Goal: Book appointment/travel/reservation

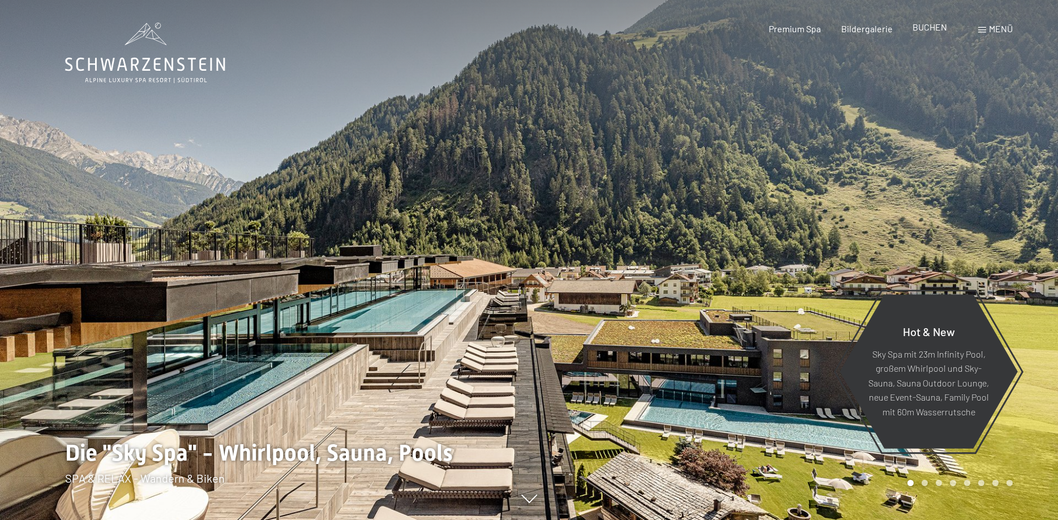
click at [932, 28] on span "BUCHEN" at bounding box center [930, 27] width 35 height 11
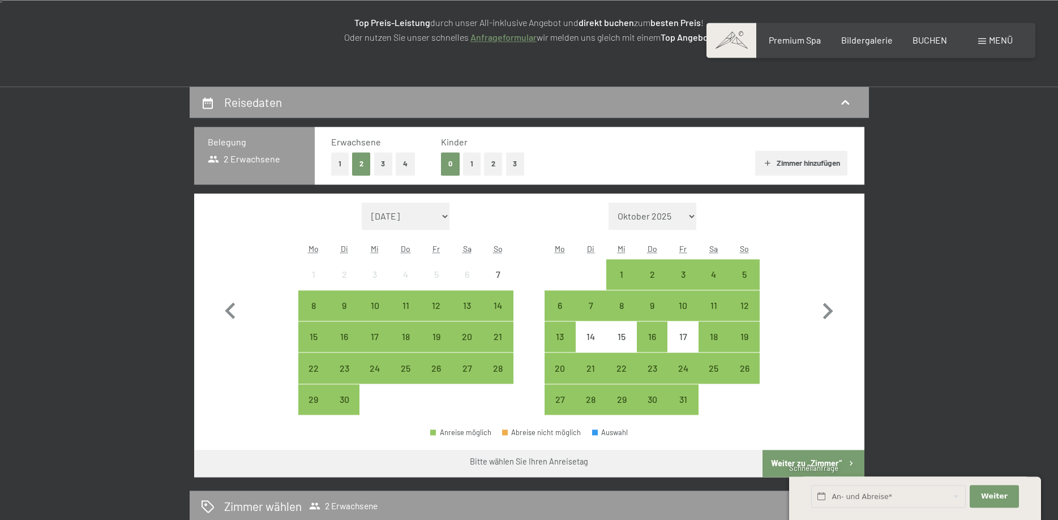
scroll to position [231, 0]
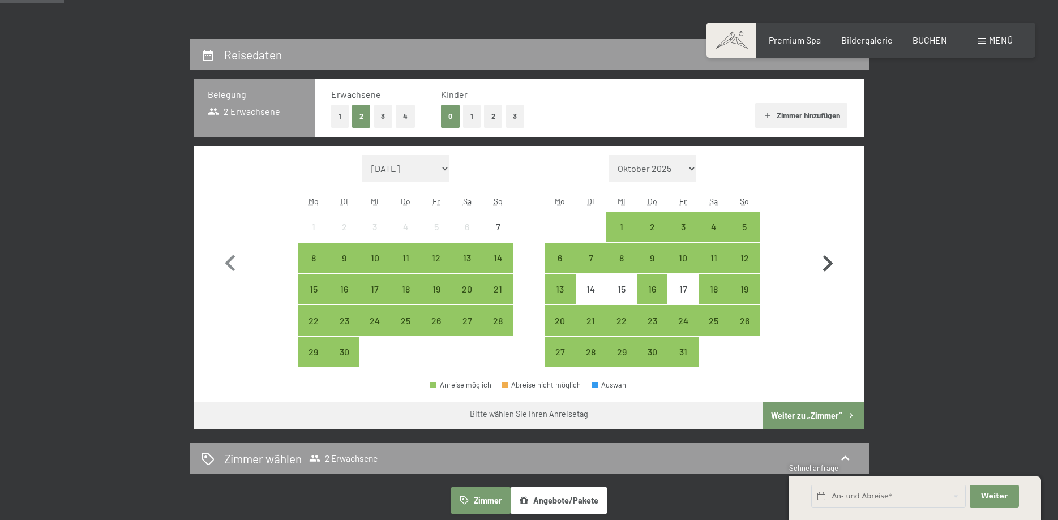
click at [833, 266] on icon "button" at bounding box center [827, 263] width 33 height 33
select select "2025-10-01"
select select "2025-11-01"
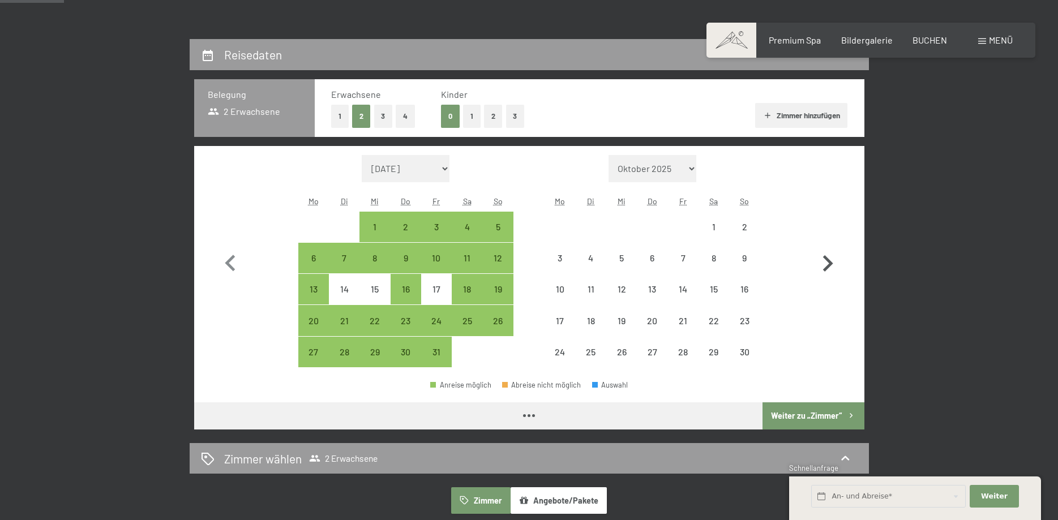
select select "2025-10-01"
select select "2025-11-01"
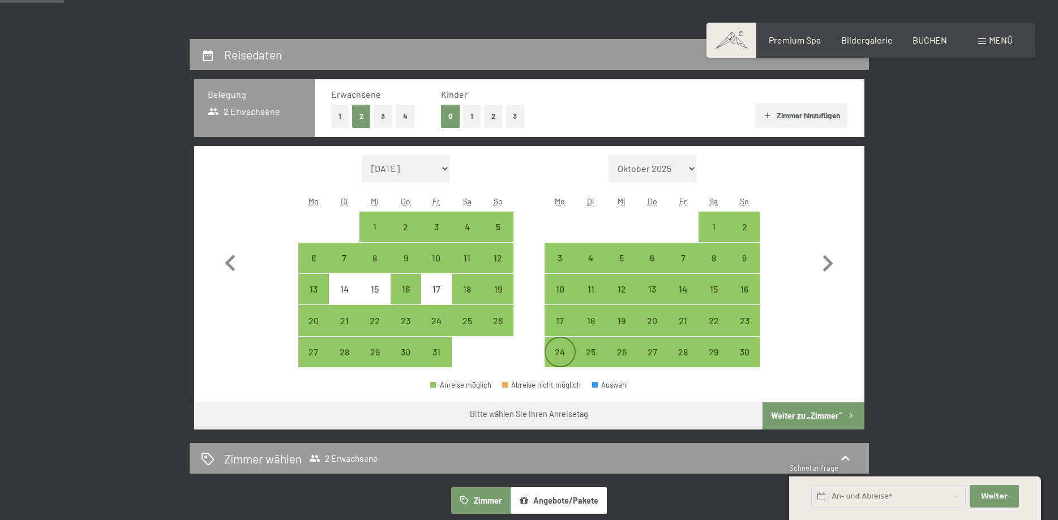
click at [556, 356] on div "24" at bounding box center [560, 362] width 28 height 28
select select "2025-10-01"
select select "2025-11-01"
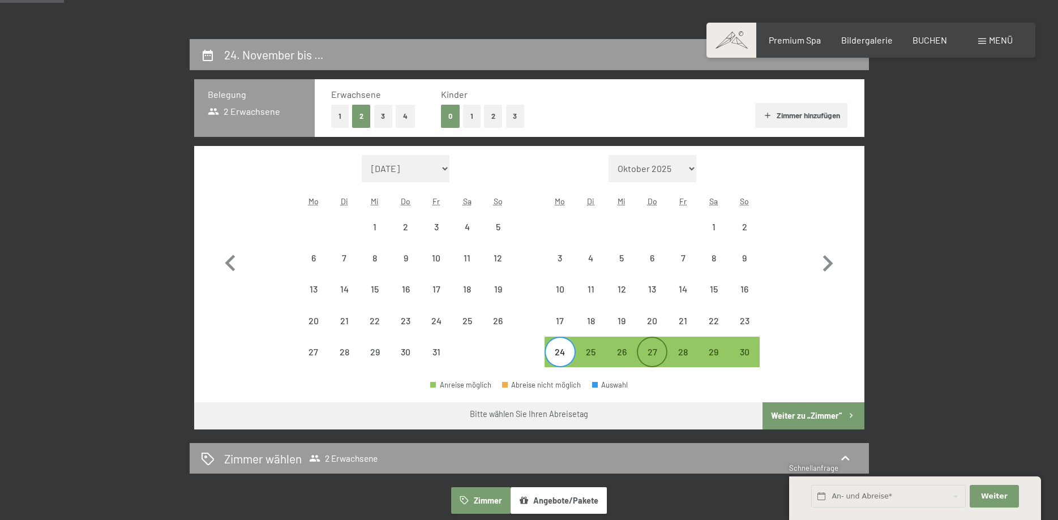
click at [649, 349] on div "27" at bounding box center [652, 362] width 28 height 28
select select "2025-10-01"
select select "2025-11-01"
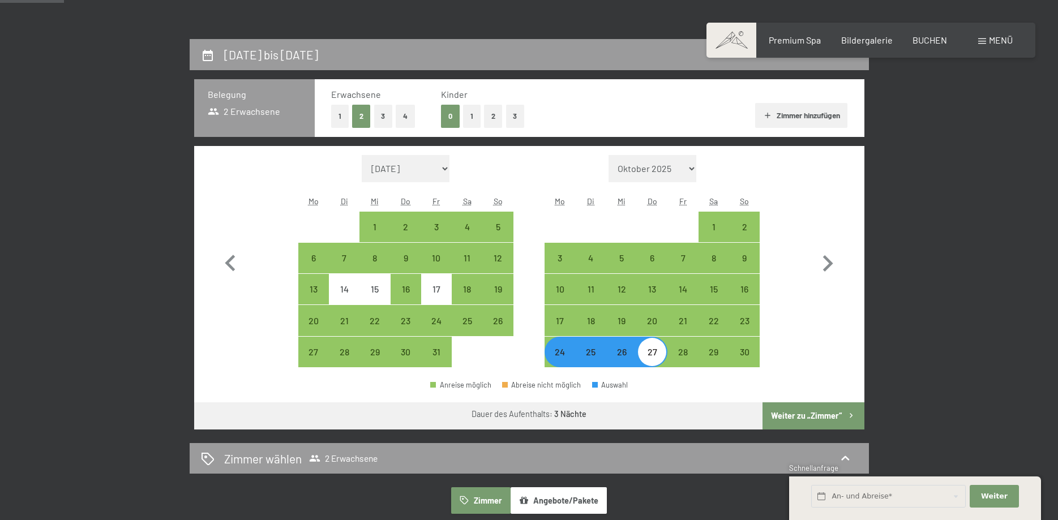
click at [800, 418] on button "Weiter zu „Zimmer“" at bounding box center [812, 415] width 101 height 27
select select "2025-10-01"
select select "2025-11-01"
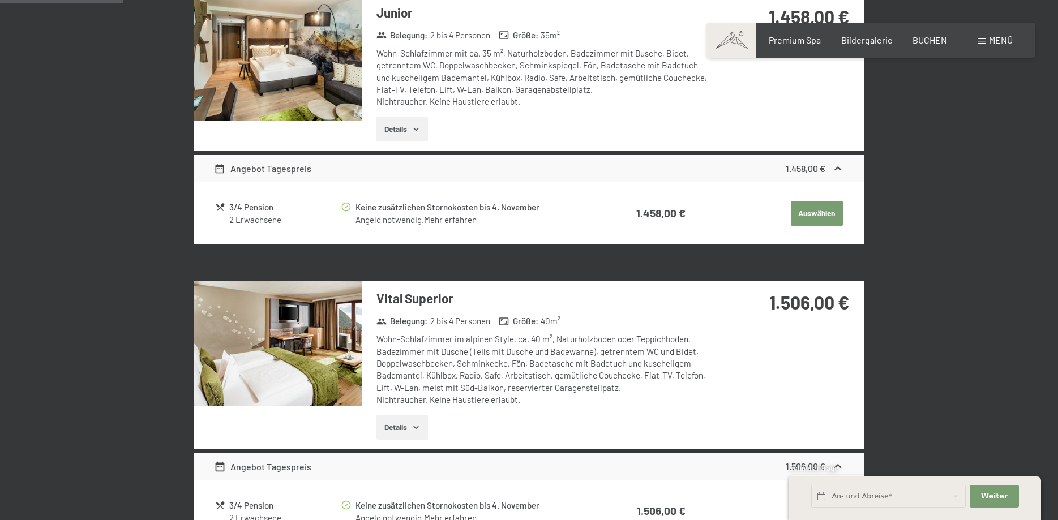
scroll to position [0, 0]
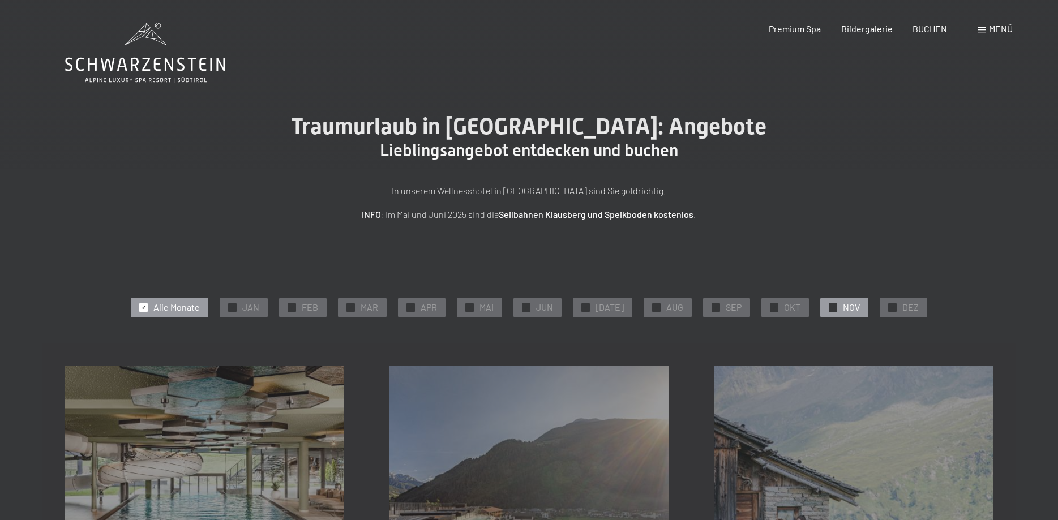
click at [845, 314] on div "✓ NOV" at bounding box center [844, 307] width 48 height 19
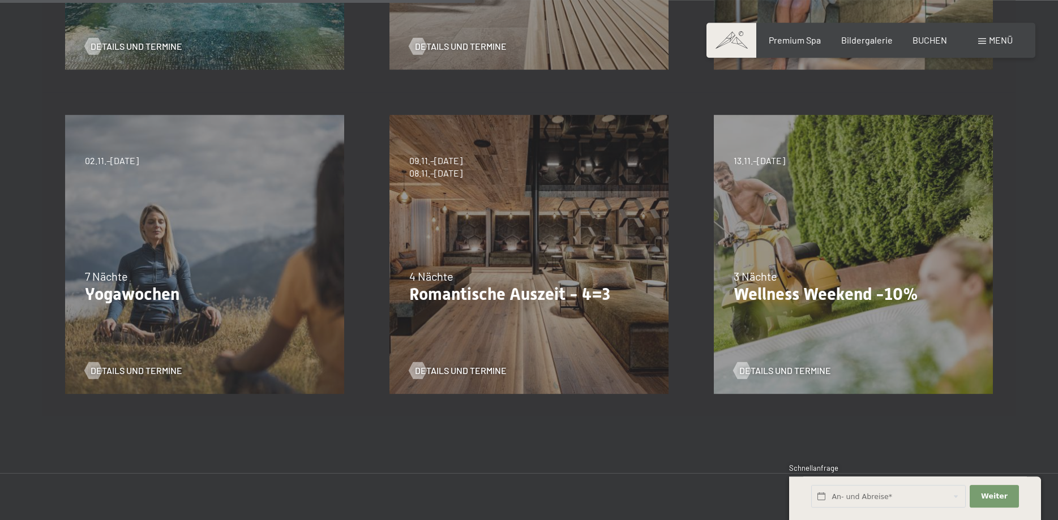
scroll to position [577, 0]
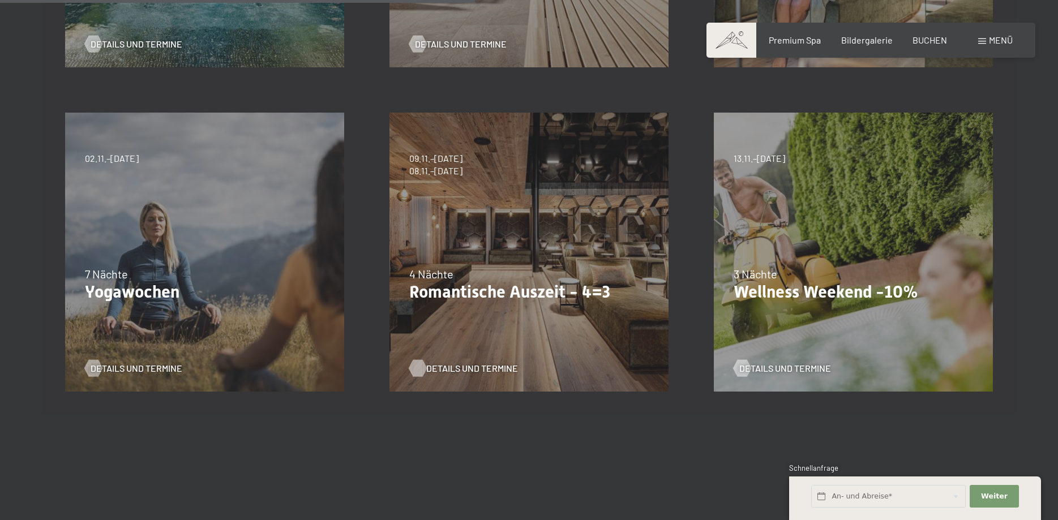
click at [457, 374] on span "Details und Termine" at bounding box center [472, 368] width 92 height 12
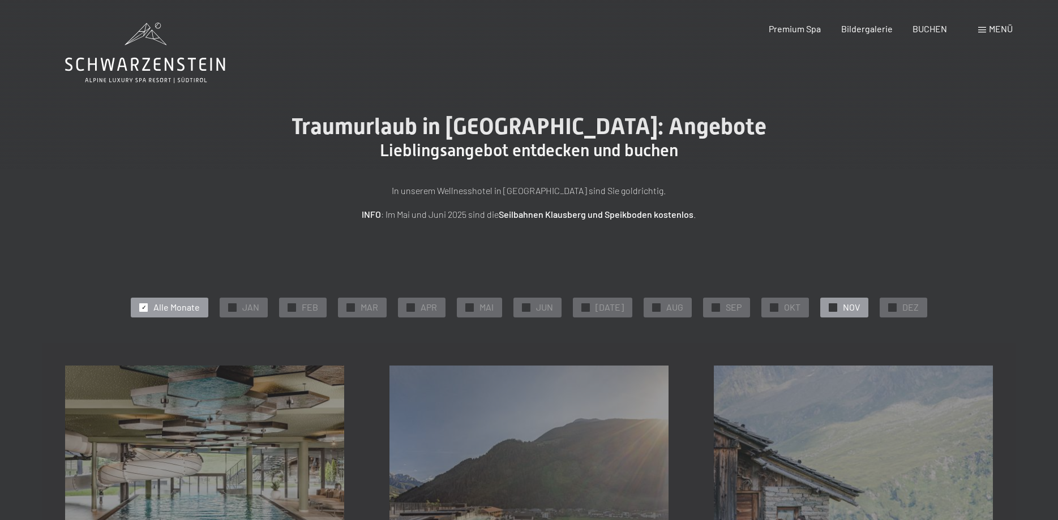
click at [830, 300] on div "✓ NOV" at bounding box center [844, 307] width 48 height 19
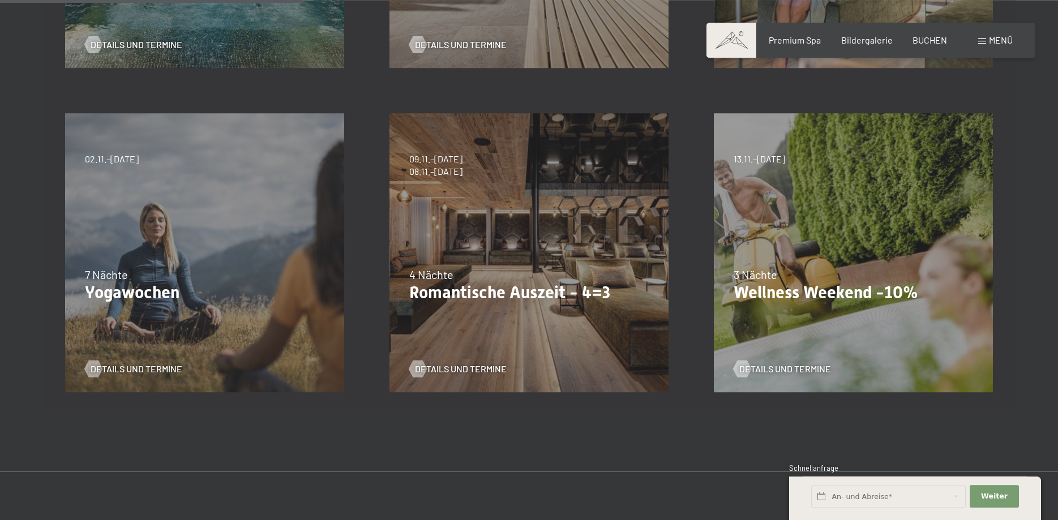
scroll to position [577, 0]
click at [804, 365] on span "Details und Termine" at bounding box center [797, 368] width 92 height 12
